Goal: Navigation & Orientation: Find specific page/section

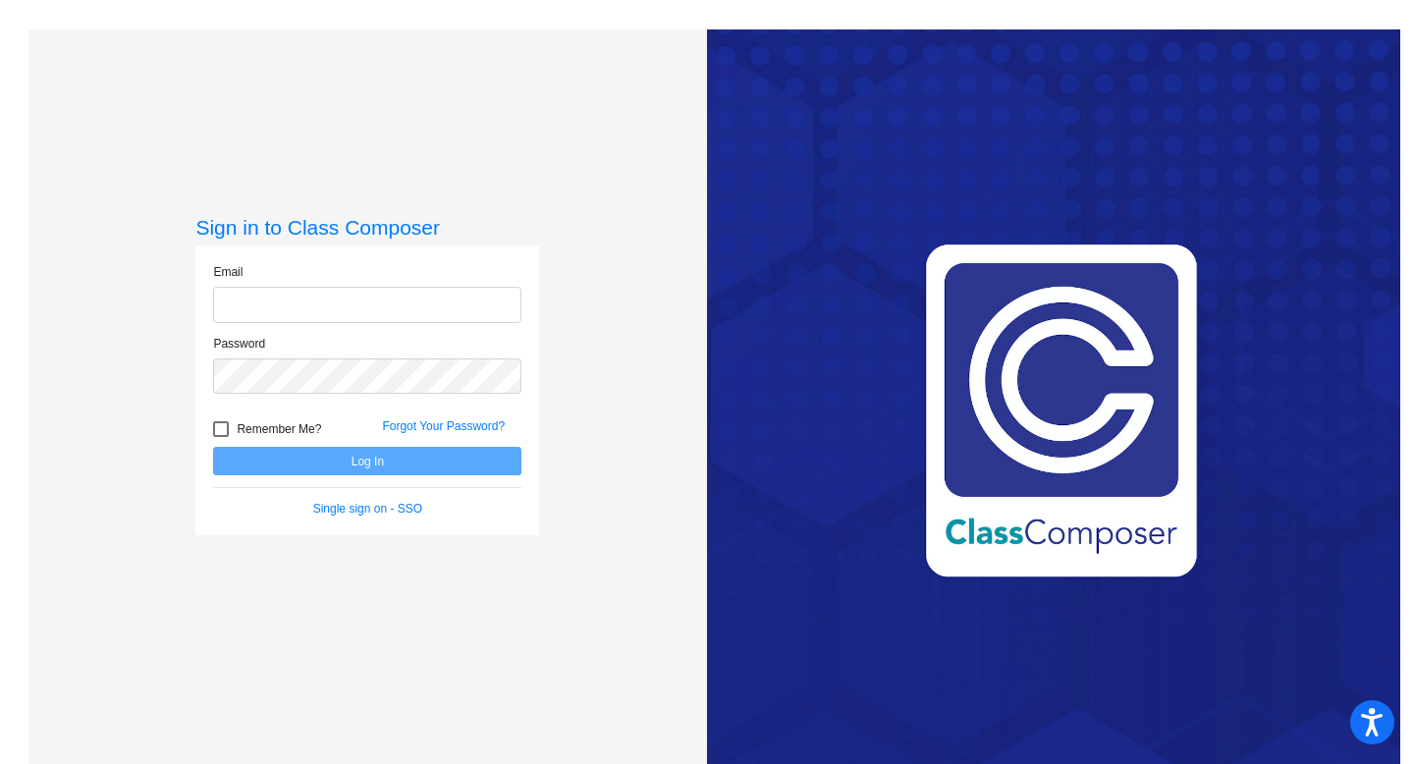
type input "[PERSON_NAME][EMAIL_ADDRESS][PERSON_NAME][DOMAIN_NAME]"
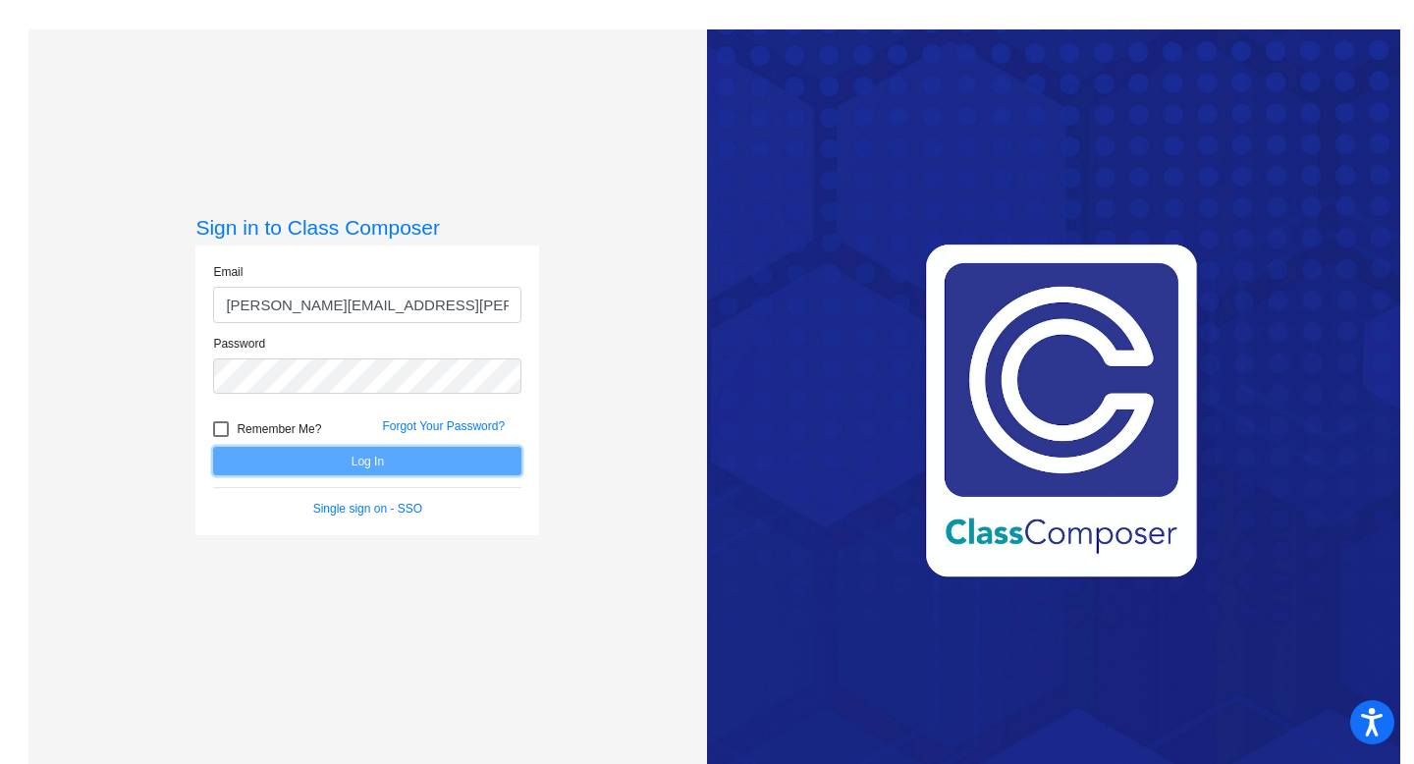
click at [394, 463] on button "Log In" at bounding box center [367, 461] width 308 height 28
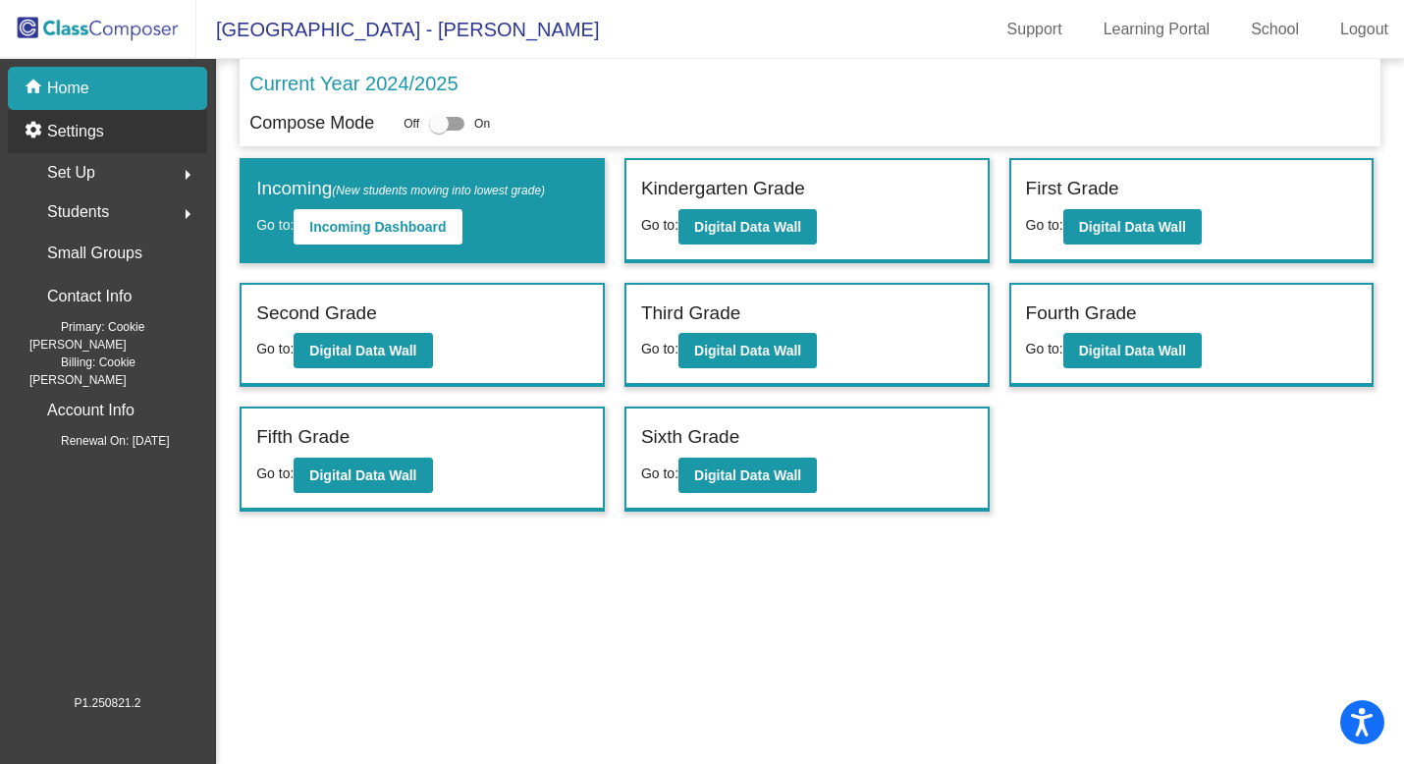
click at [96, 132] on p "Settings" at bounding box center [75, 132] width 57 height 24
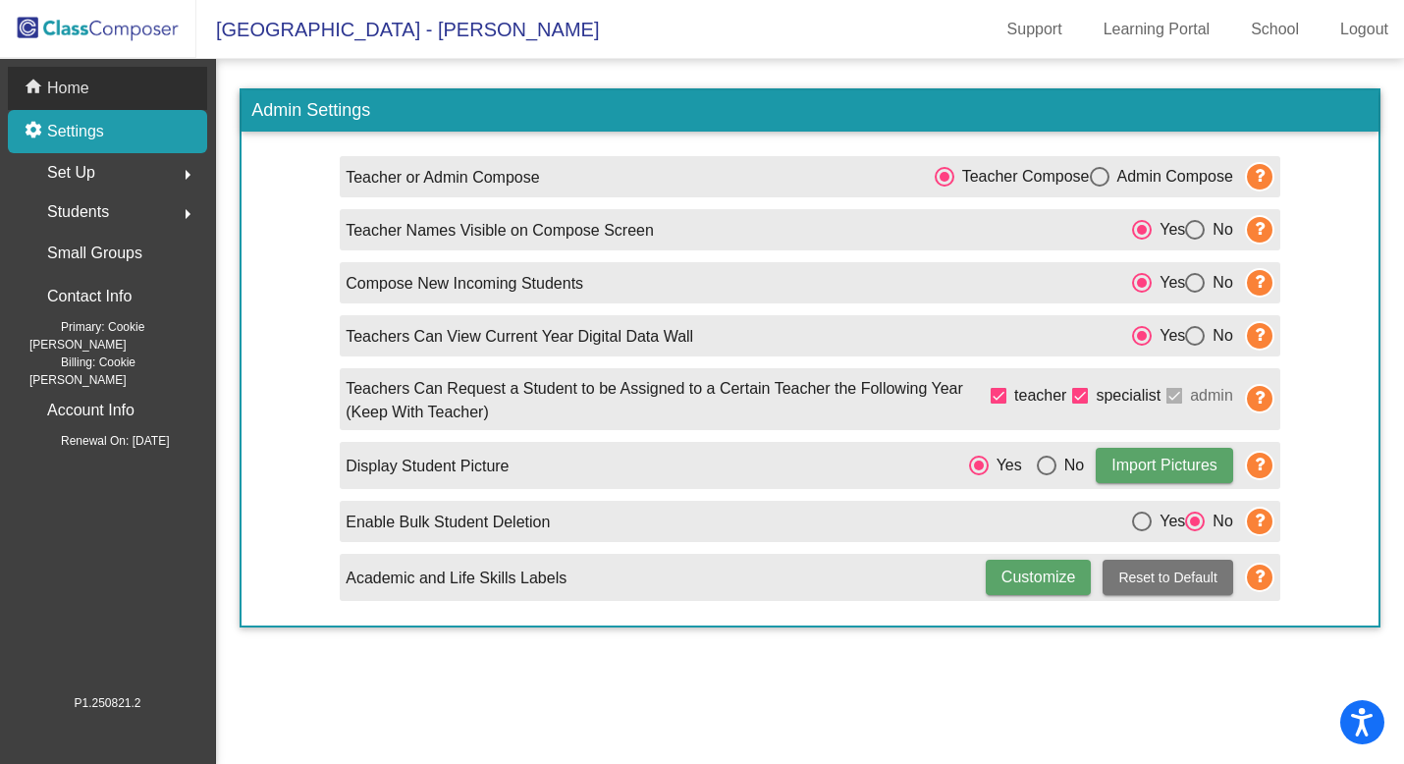
click at [54, 84] on p "Home" at bounding box center [68, 89] width 42 height 24
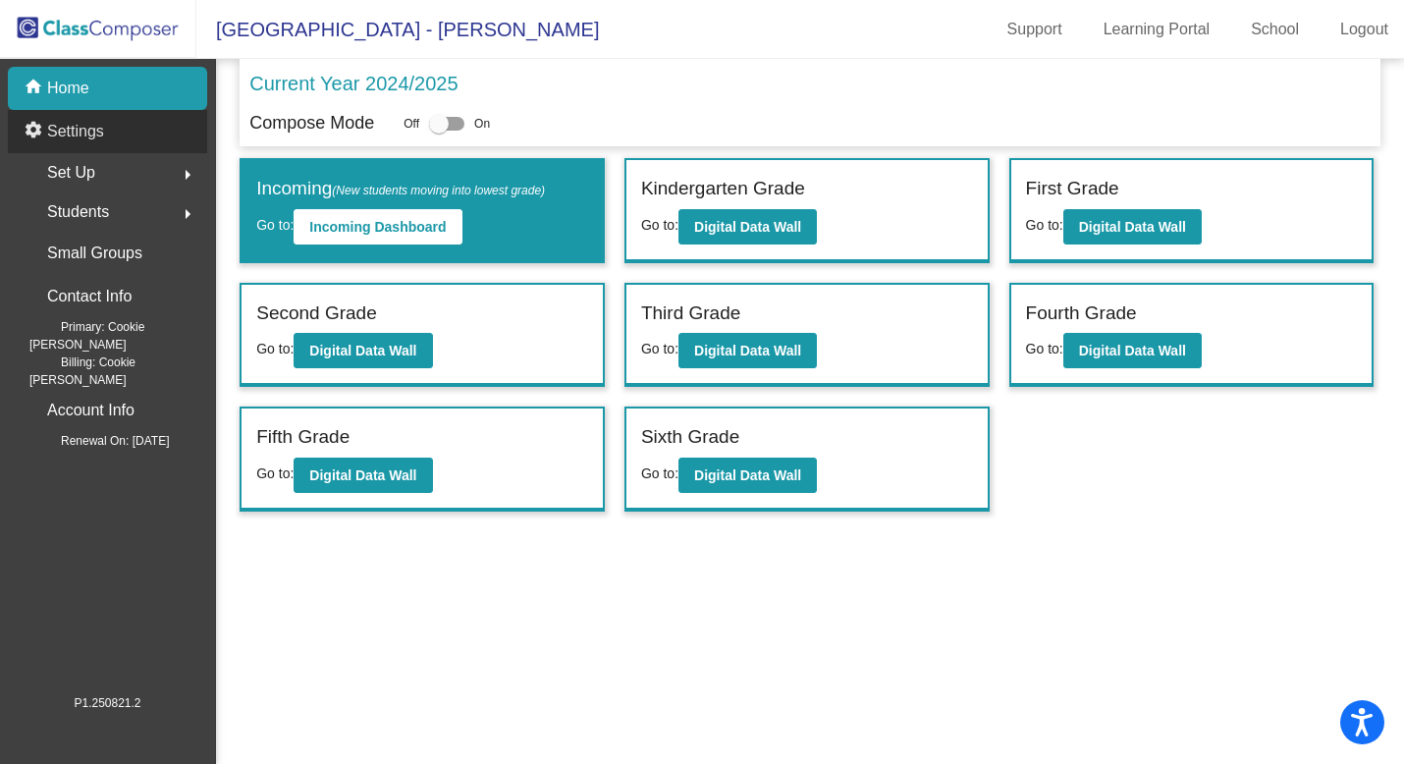
click at [40, 135] on mat-icon "settings" at bounding box center [36, 132] width 24 height 24
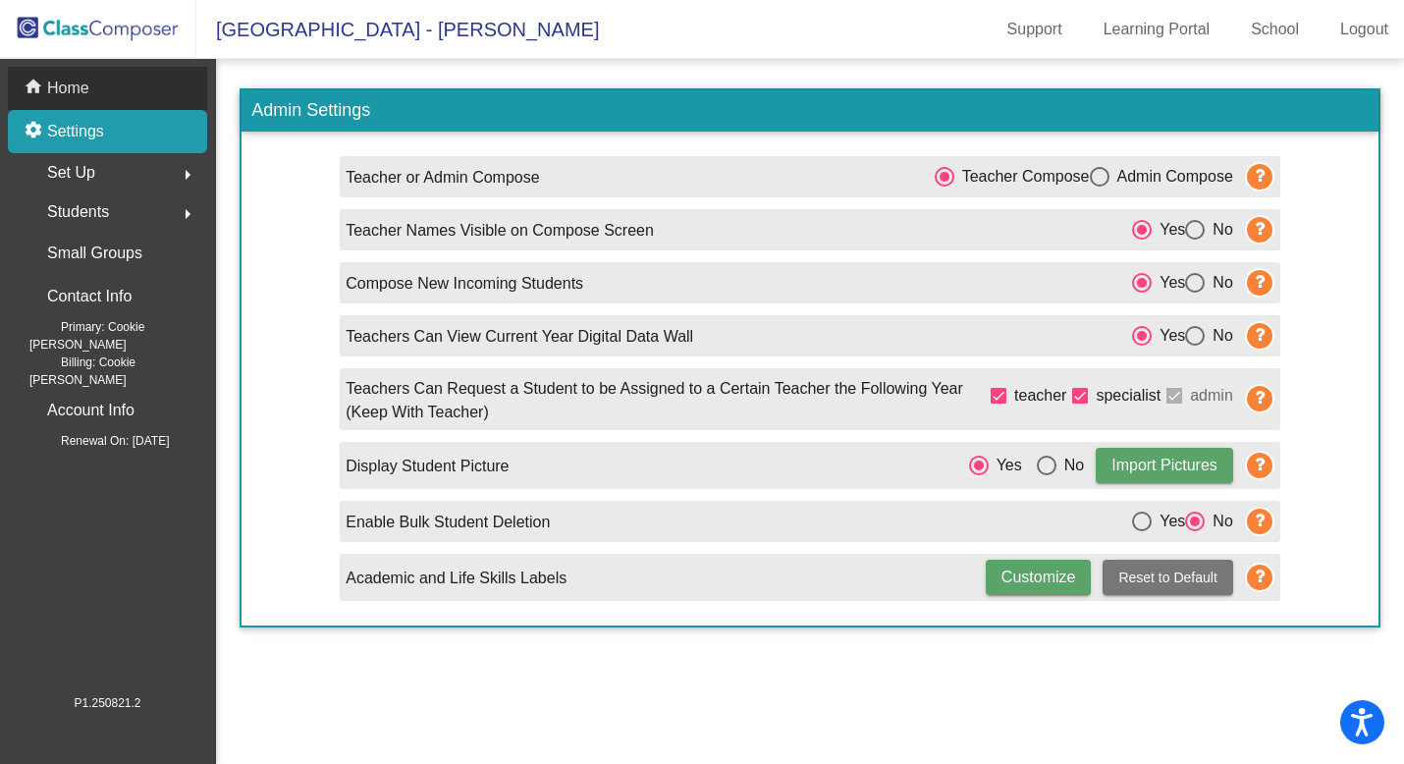
click at [71, 98] on p "Home" at bounding box center [68, 89] width 42 height 24
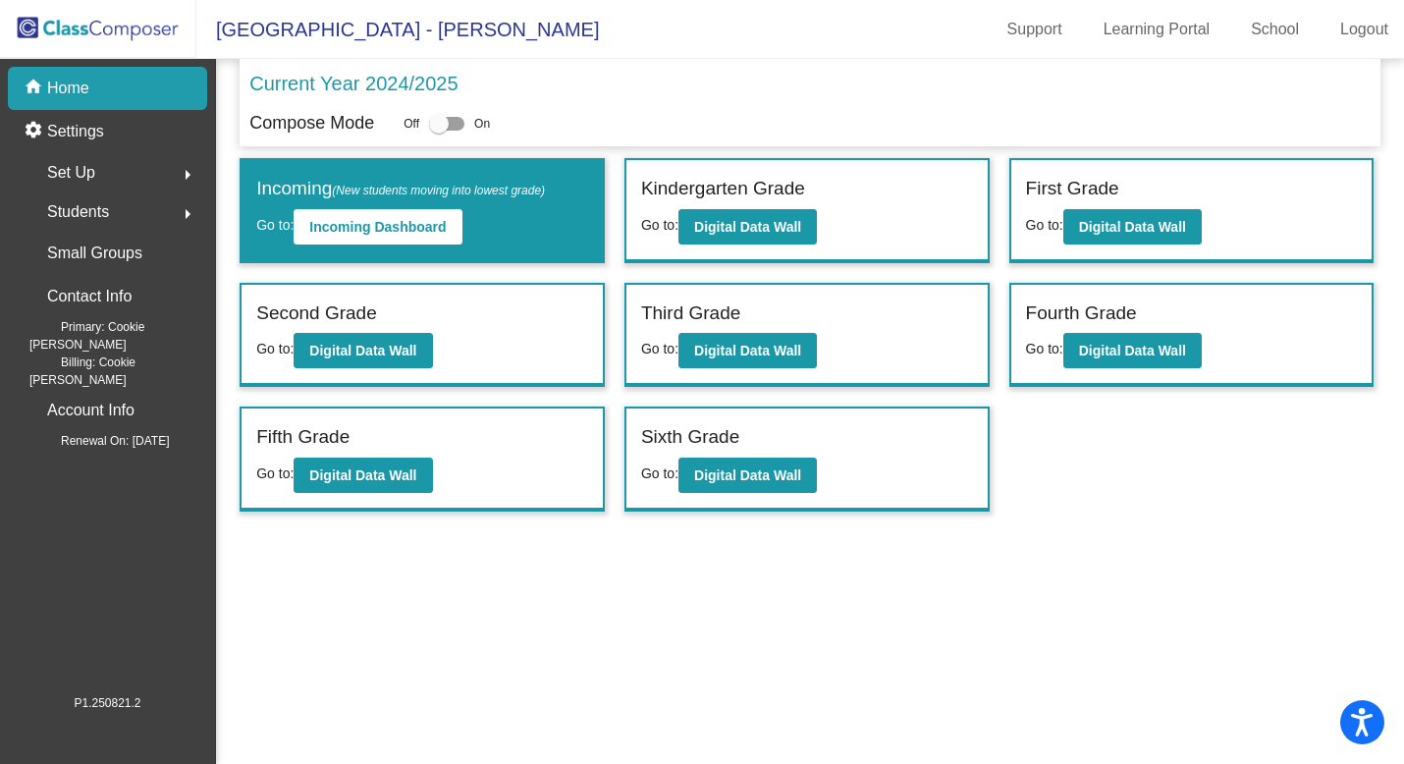
click at [392, 81] on p "Current Year 2024/2025" at bounding box center [353, 83] width 208 height 29
click at [526, 71] on div "Current Year 2024/2025" at bounding box center [809, 89] width 1121 height 41
